Goal: Book appointment/travel/reservation

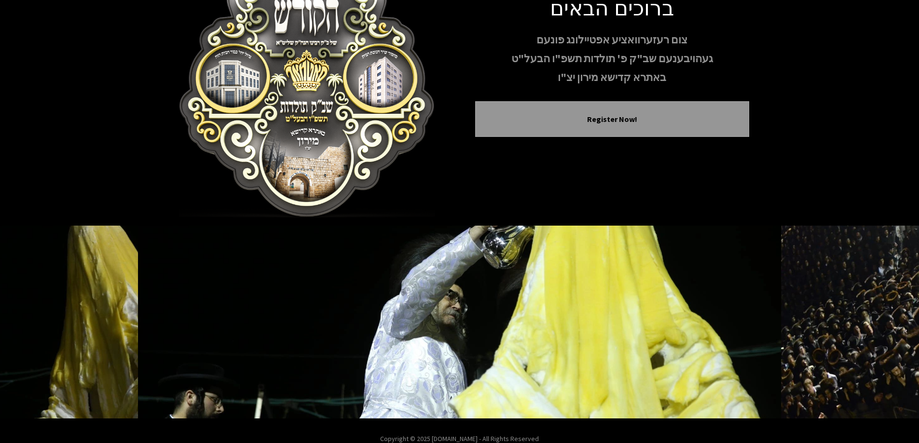
scroll to position [95, 0]
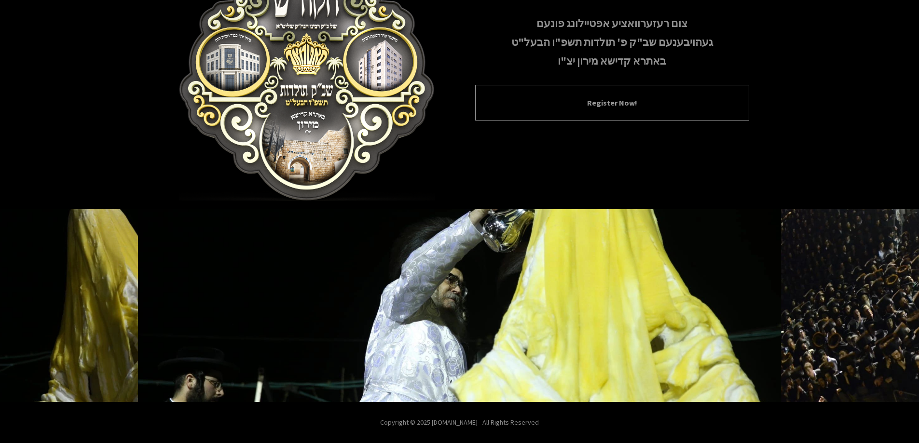
click at [616, 105] on button "Register Now!" at bounding box center [612, 103] width 250 height 12
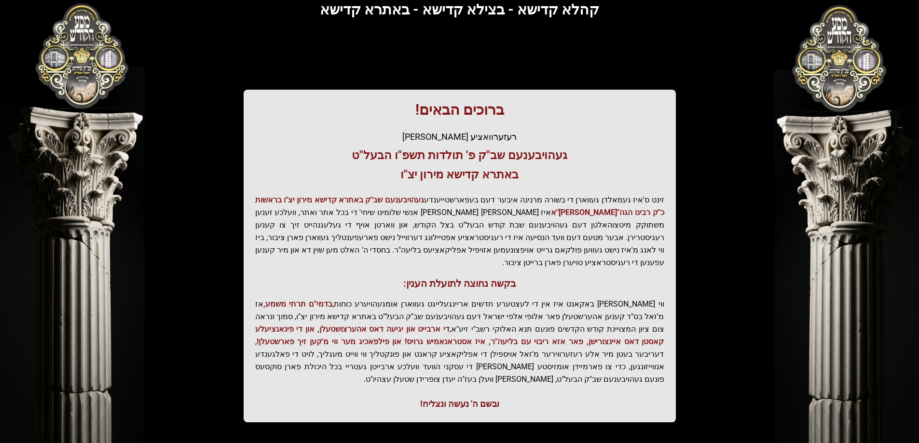
scroll to position [115, 0]
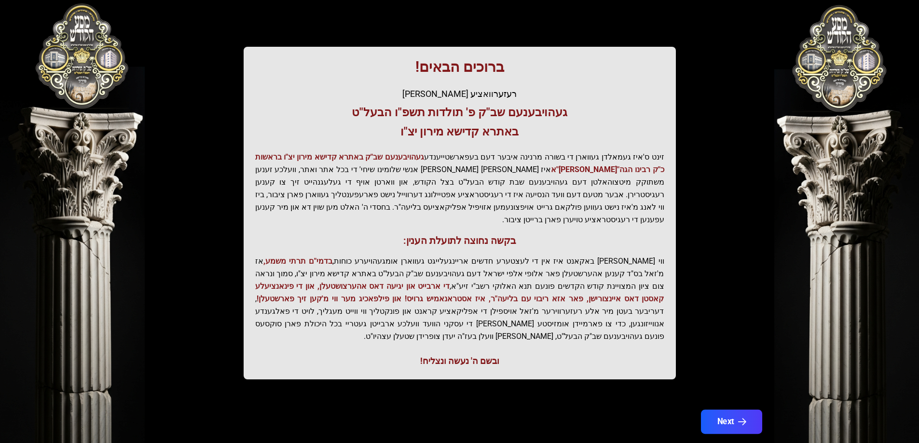
click at [725, 410] on button "Next" at bounding box center [730, 422] width 61 height 24
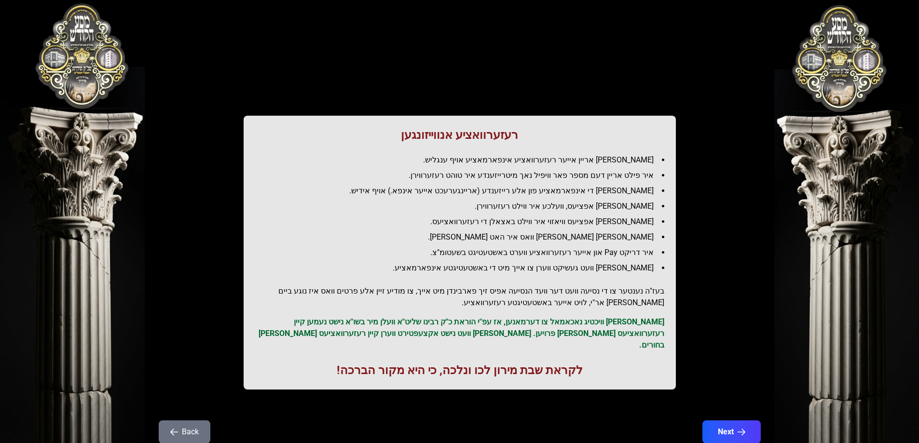
scroll to position [24, 0]
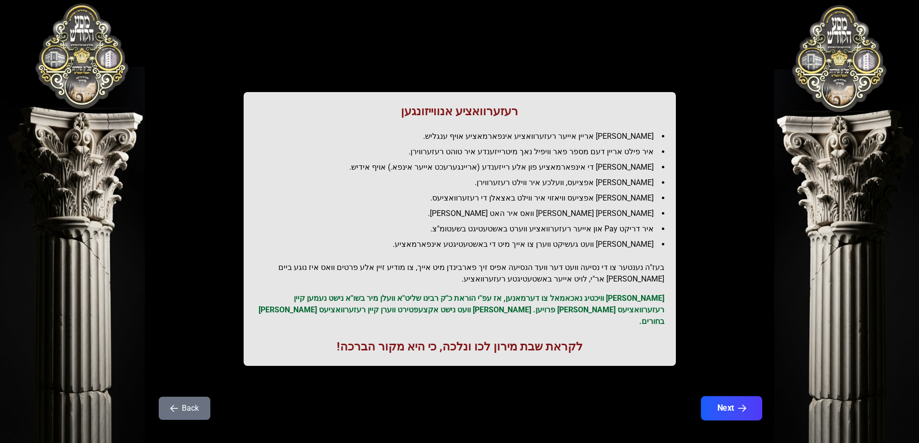
click at [728, 396] on button "Next" at bounding box center [730, 408] width 61 height 24
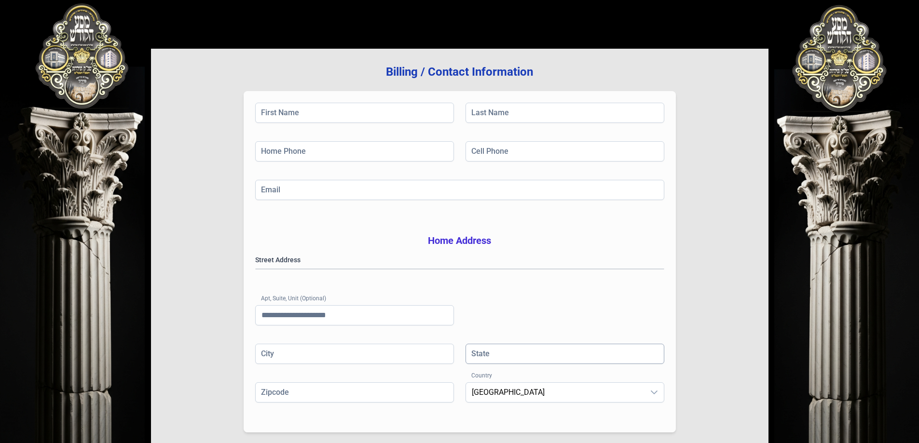
scroll to position [0, 0]
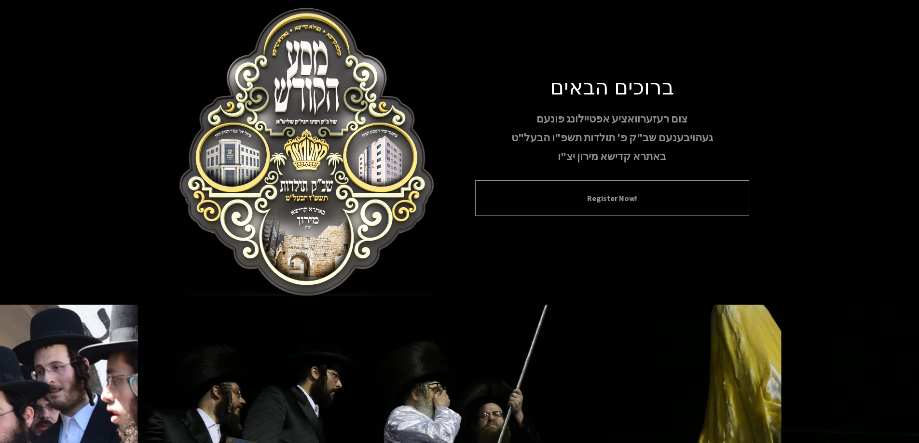
click at [617, 209] on div "Register Now!" at bounding box center [612, 198] width 274 height 36
click at [618, 194] on button "Register Now!" at bounding box center [612, 198] width 250 height 12
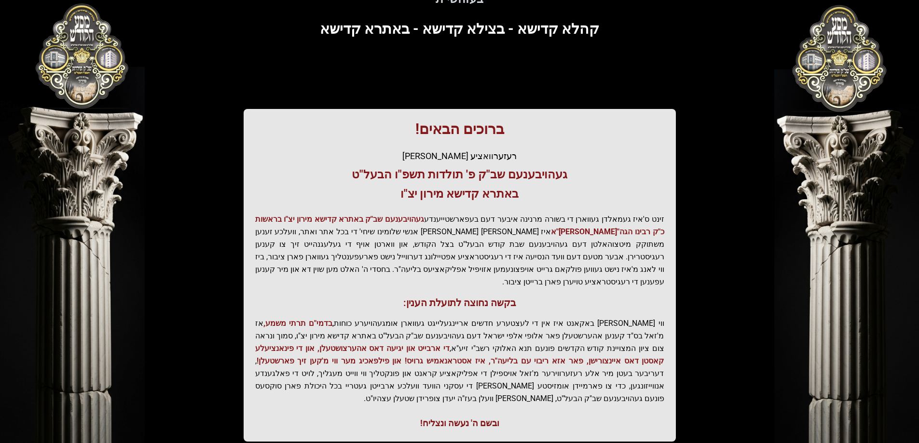
scroll to position [115, 0]
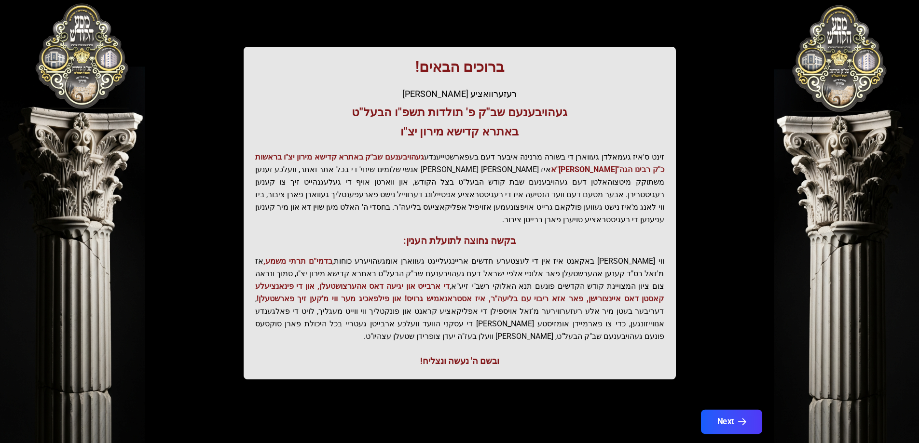
click at [725, 410] on button "Next" at bounding box center [730, 422] width 61 height 24
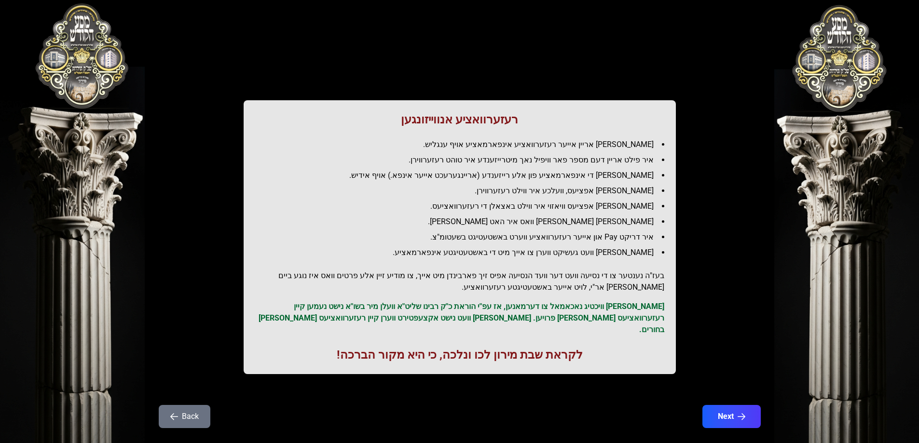
scroll to position [24, 0]
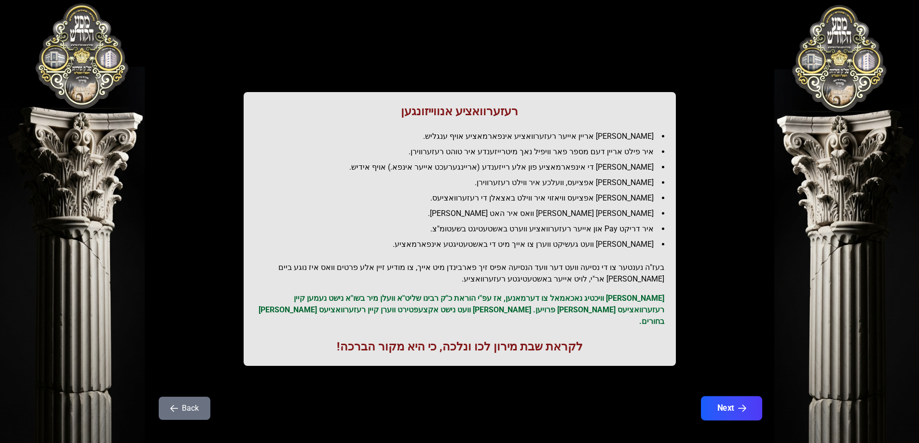
click at [736, 396] on button "Next" at bounding box center [730, 408] width 61 height 24
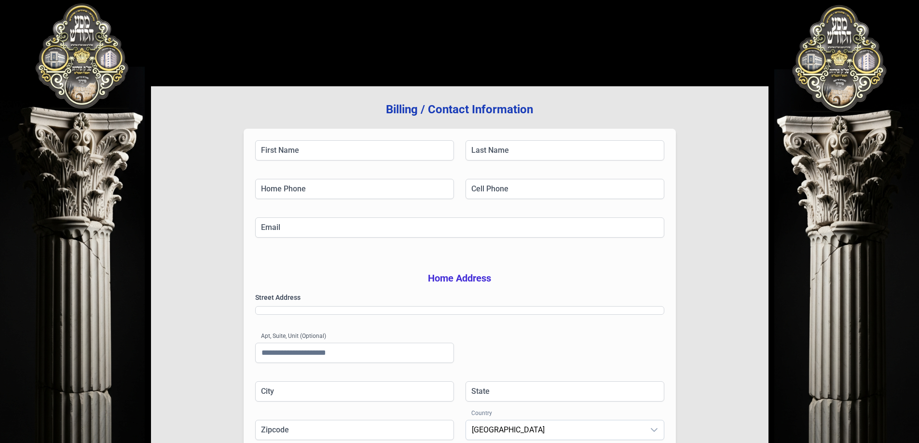
scroll to position [0, 0]
